Goal: Find specific page/section: Find specific page/section

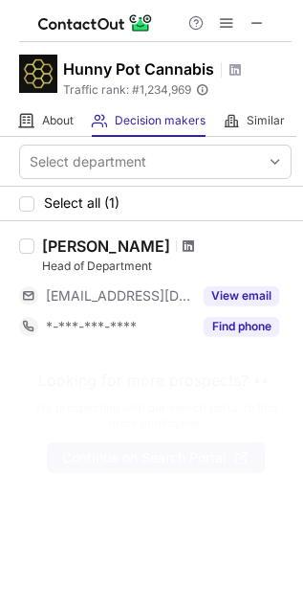
click at [183, 245] on span at bounding box center [188, 245] width 11 height 15
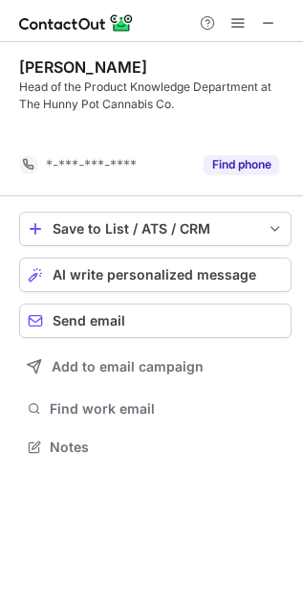
scroll to position [403, 303]
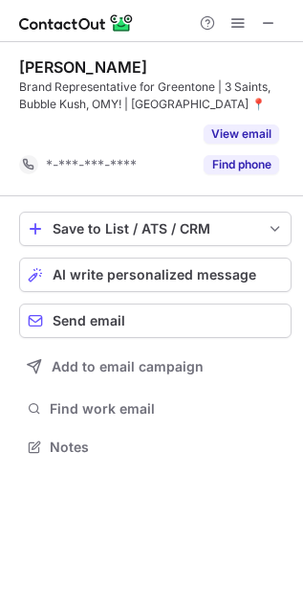
scroll to position [403, 303]
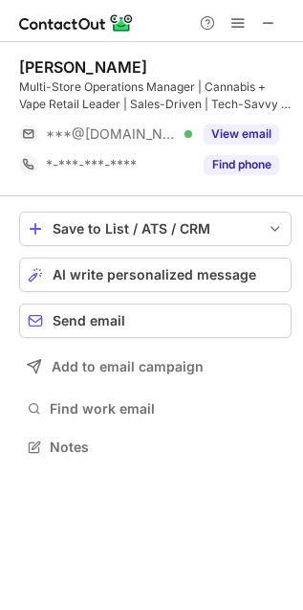
scroll to position [433, 303]
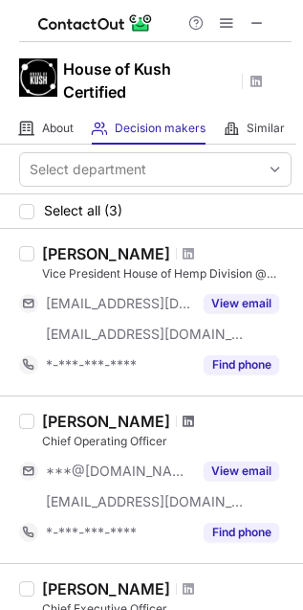
click at [183, 423] on span at bounding box center [188, 420] width 11 height 15
click at [183, 419] on span at bounding box center [188, 420] width 11 height 15
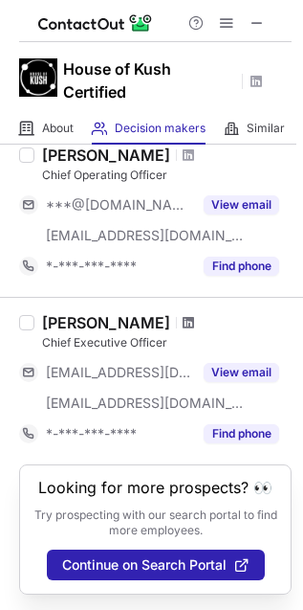
click at [183, 315] on span at bounding box center [188, 322] width 11 height 15
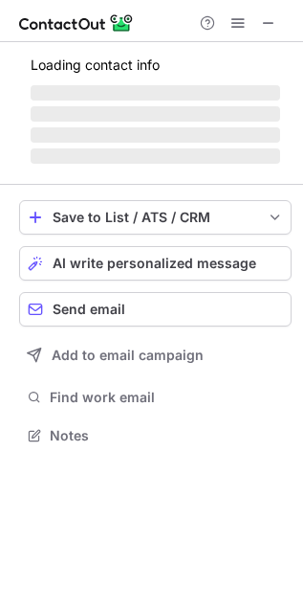
scroll to position [416, 303]
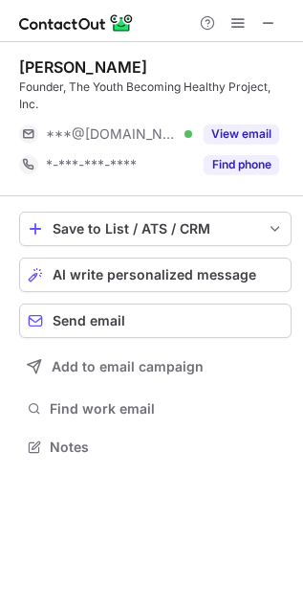
scroll to position [433, 303]
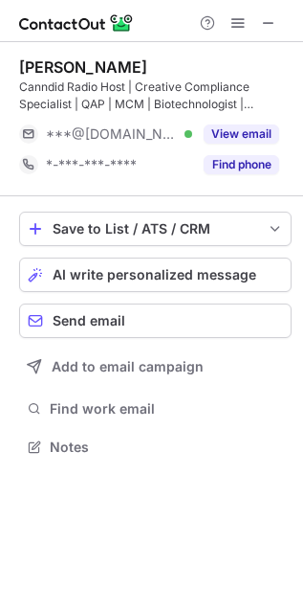
scroll to position [433, 303]
